Goal: Transaction & Acquisition: Book appointment/travel/reservation

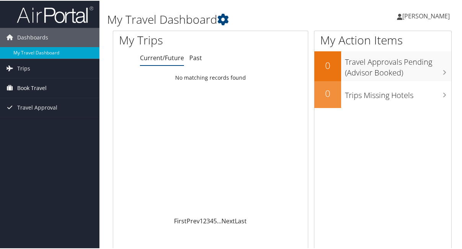
click at [36, 88] on span "Book Travel" at bounding box center [31, 87] width 29 height 19
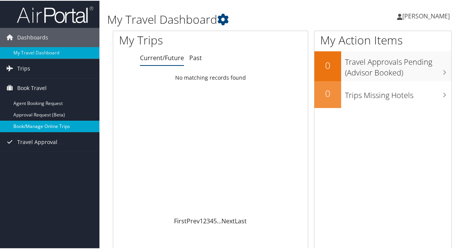
click at [32, 126] on link "Book/Manage Online Trips" at bounding box center [49, 125] width 99 height 11
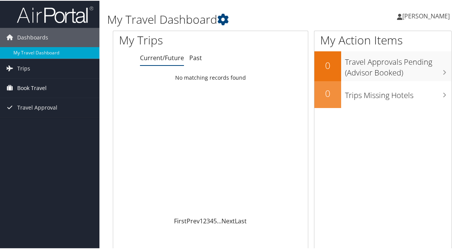
click at [20, 79] on span "Book Travel" at bounding box center [31, 87] width 29 height 19
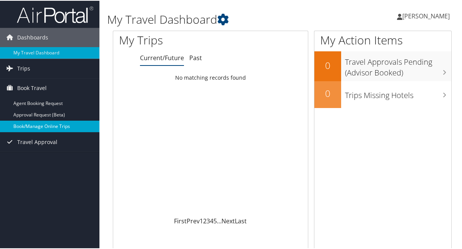
click at [21, 124] on link "Book/Manage Online Trips" at bounding box center [49, 125] width 99 height 11
